Goal: Find specific page/section: Find specific page/section

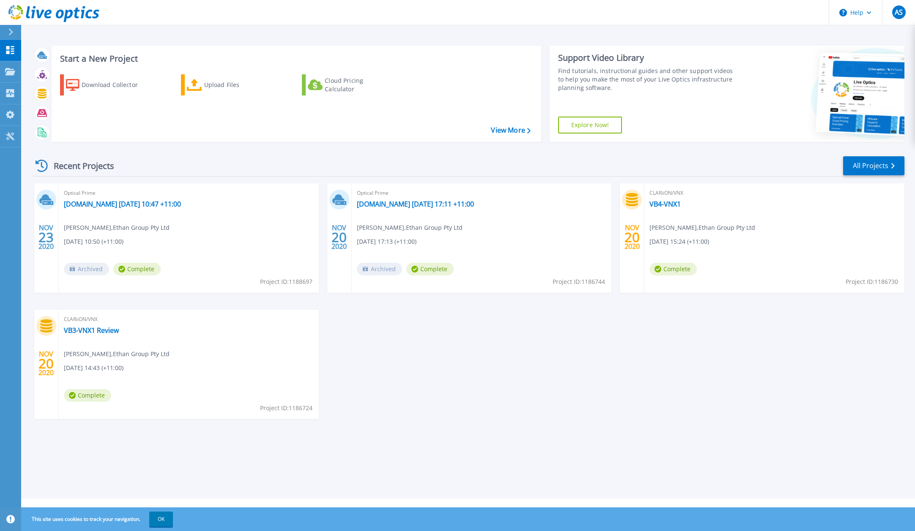
click at [10, 33] on icon at bounding box center [10, 32] width 5 height 7
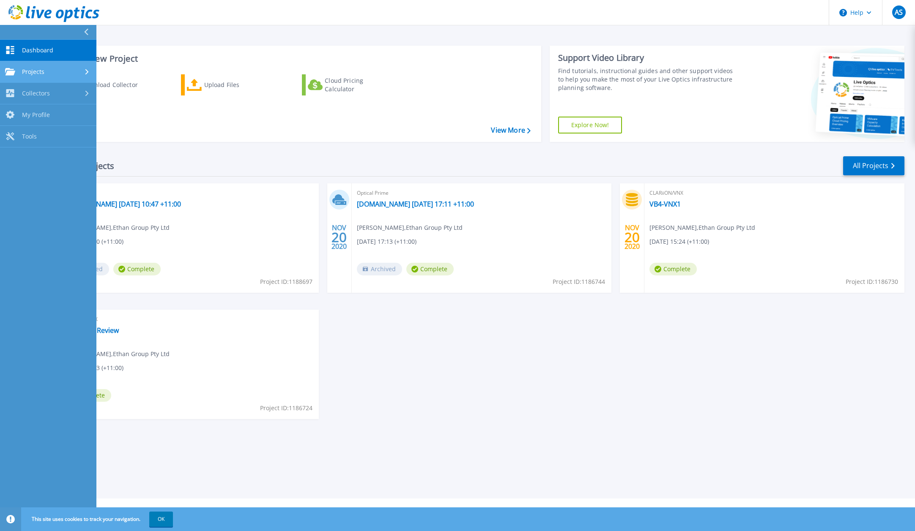
click at [35, 71] on span "Projects" at bounding box center [33, 72] width 22 height 8
click at [56, 90] on link "Search Projects" at bounding box center [48, 94] width 96 height 22
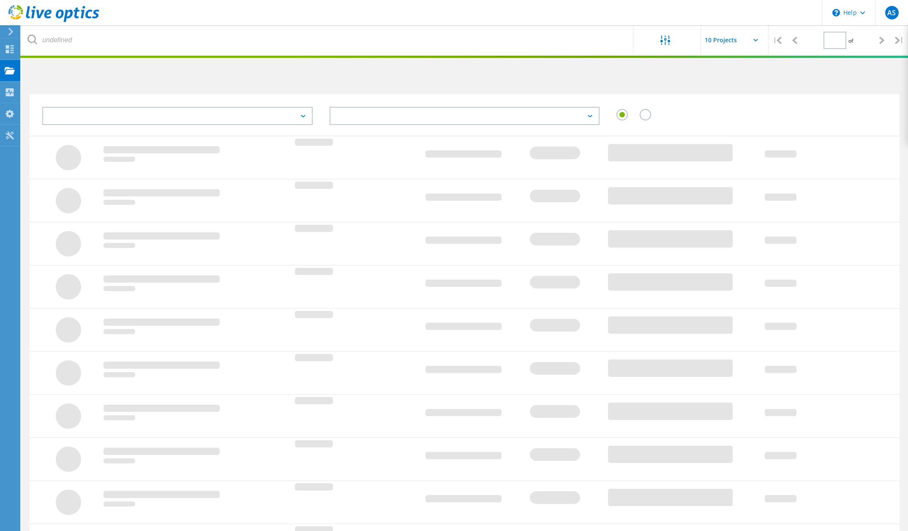
drag, startPoint x: 570, startPoint y: 389, endPoint x: 571, endPoint y: 376, distance: 12.8
click at [571, 376] on div at bounding box center [465, 372] width 870 height 43
type input "1"
